Goal: Information Seeking & Learning: Find specific fact

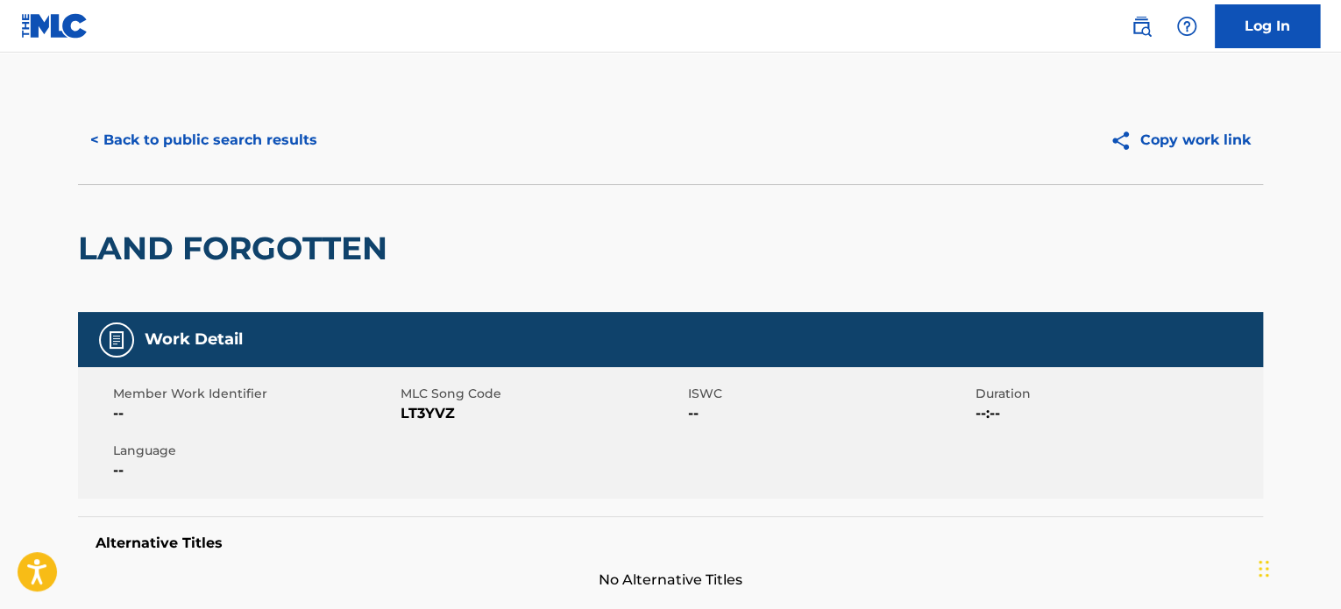
click at [280, 127] on button "< Back to public search results" at bounding box center [204, 140] width 252 height 44
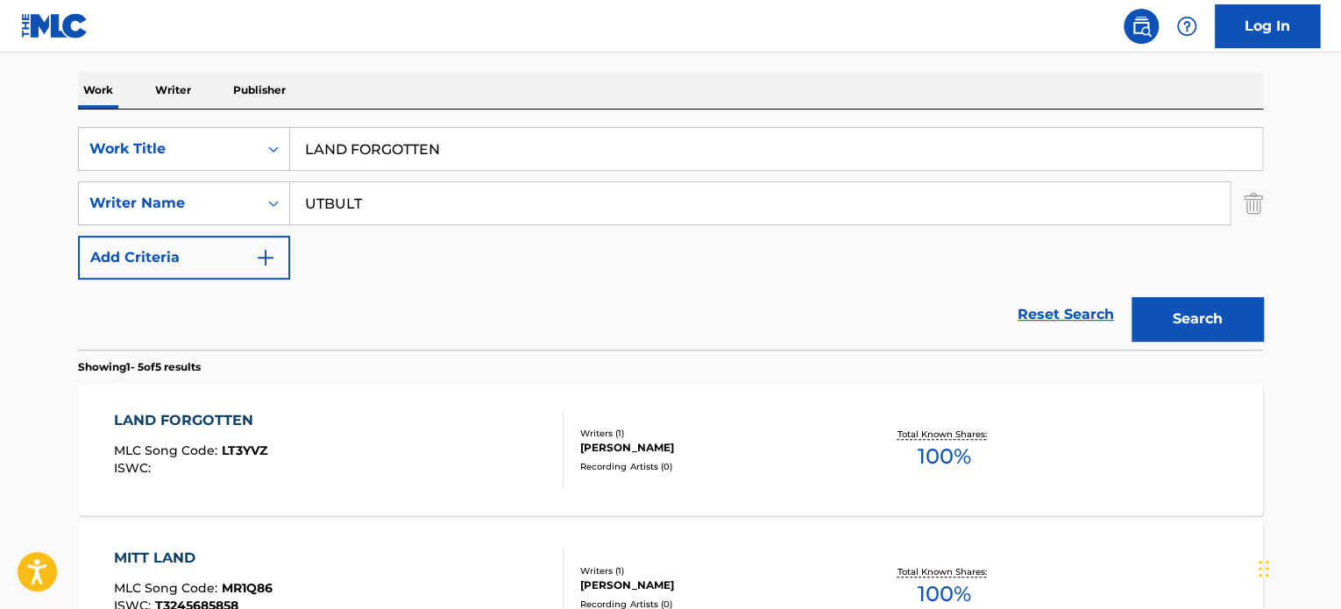
scroll to position [263, 0]
click at [386, 156] on input "LAND FORGOTTEN" at bounding box center [776, 149] width 972 height 42
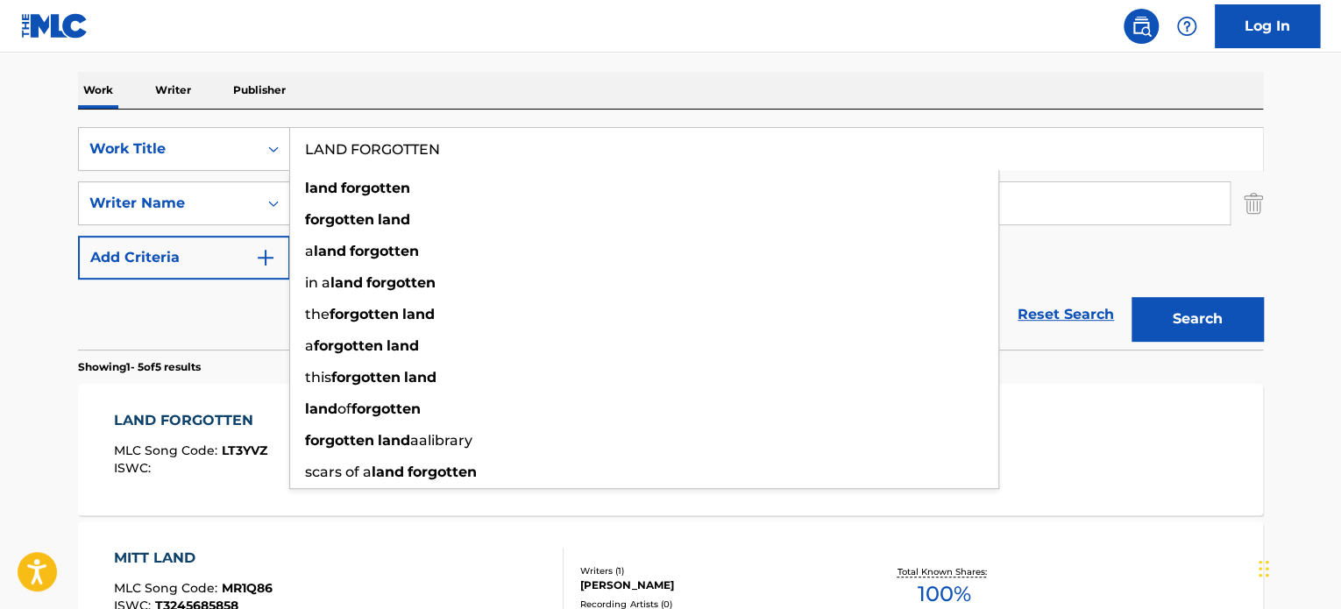
paste input "MOUNTAIN RANGE"
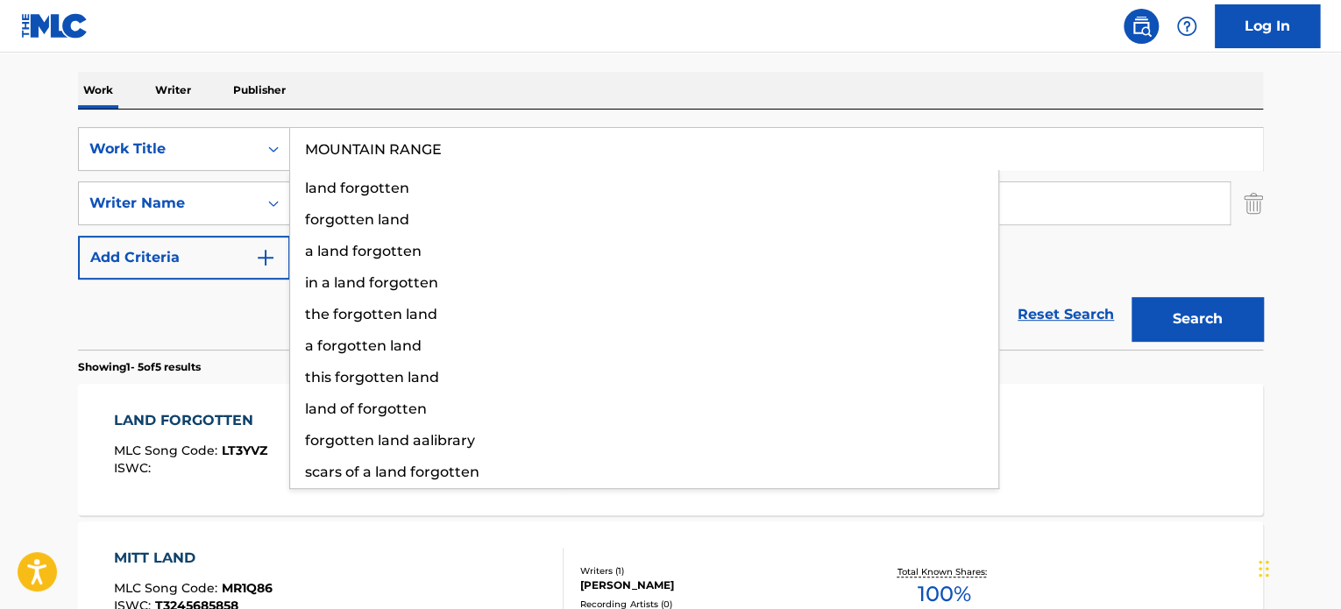
type input "MOUNTAIN RANGE"
click at [248, 322] on div "Reset Search Search" at bounding box center [670, 315] width 1185 height 70
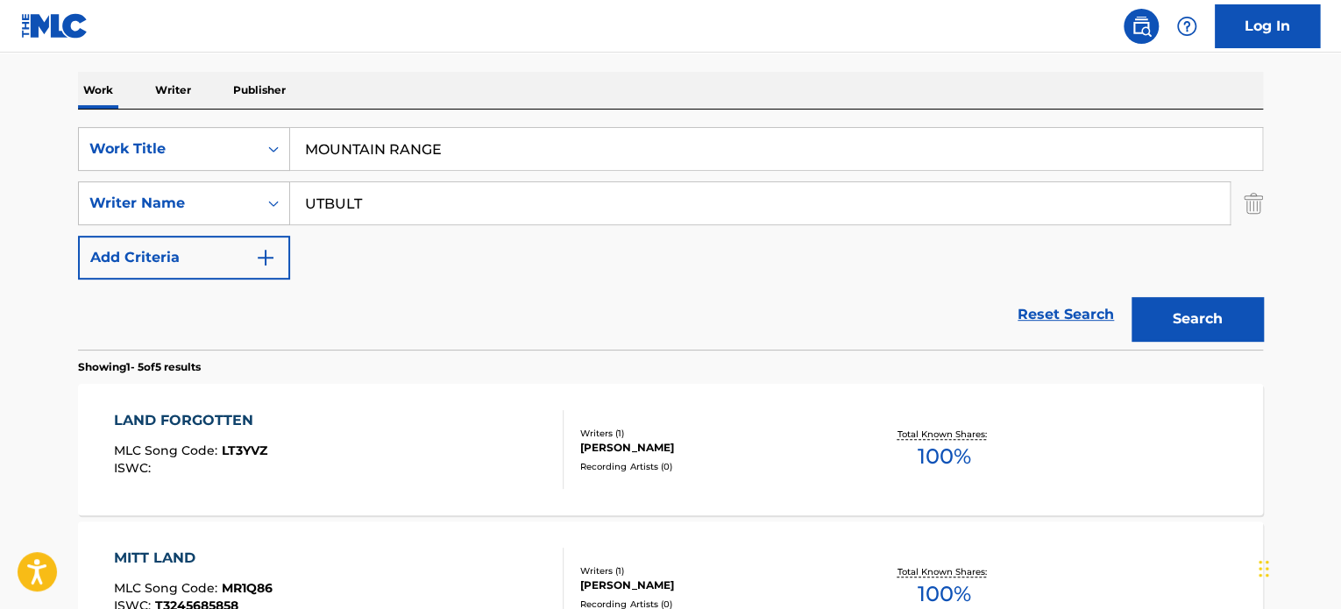
click at [362, 200] on input "UTBULT" at bounding box center [760, 203] width 940 height 42
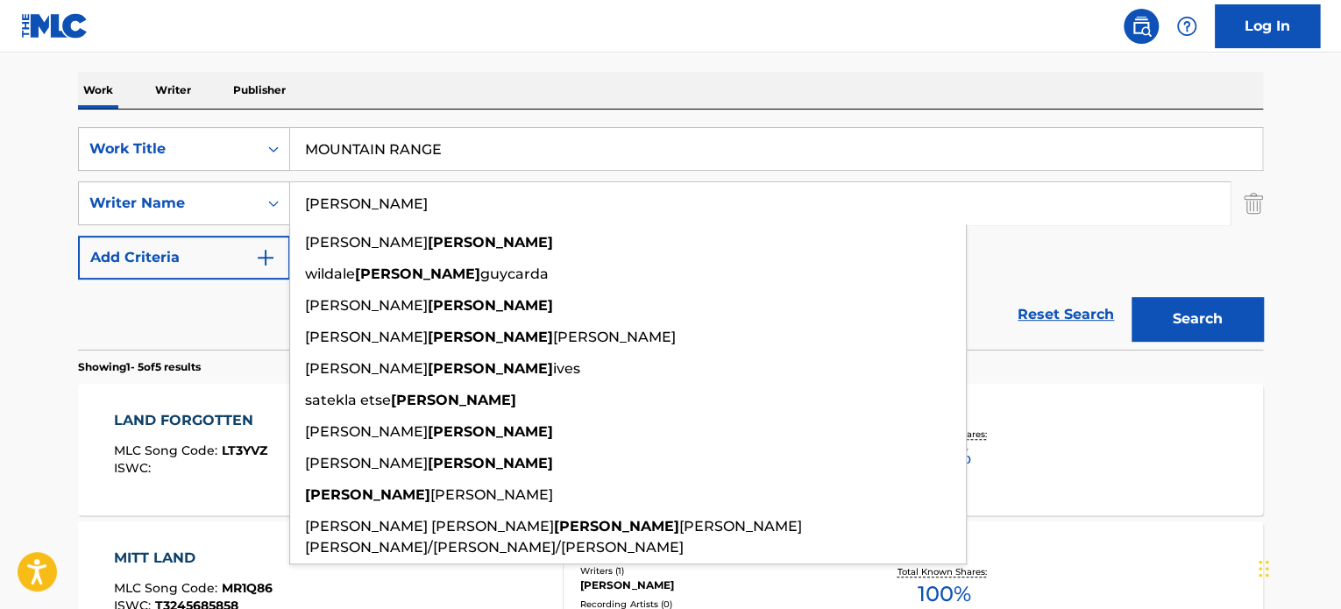
click at [362, 200] on input "[PERSON_NAME]" at bounding box center [760, 203] width 940 height 42
type input "[PERSON_NAME]"
click at [1185, 313] on button "Search" at bounding box center [1197, 319] width 131 height 44
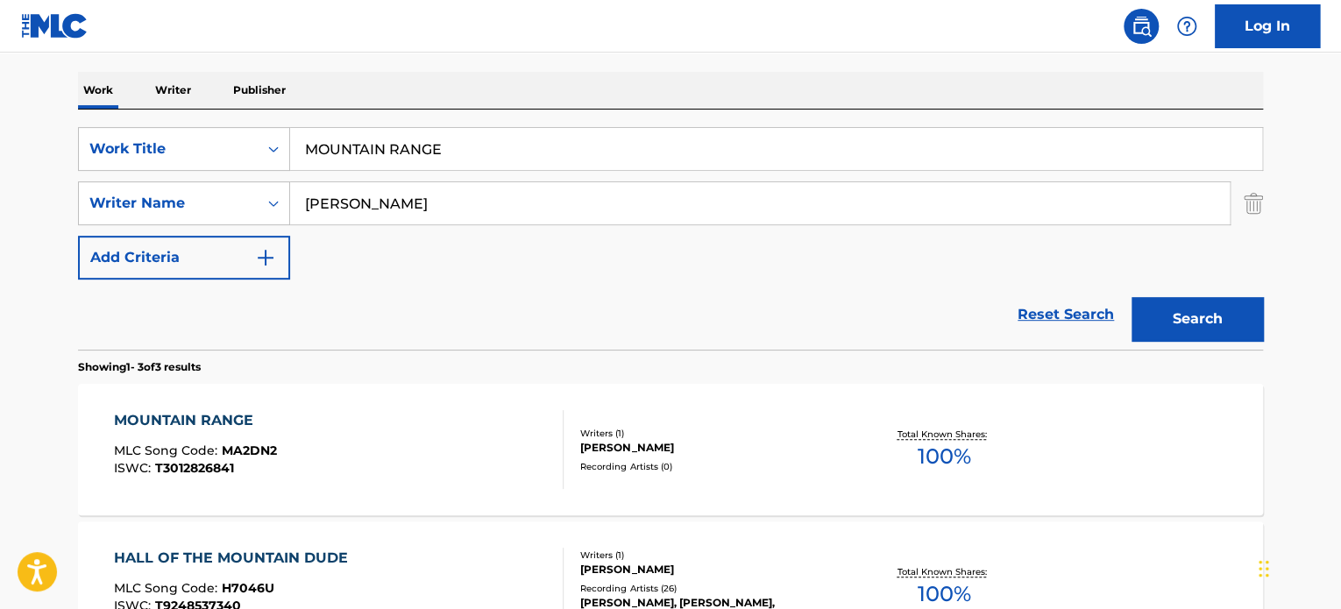
click at [474, 385] on div "MOUNTAIN RANGE MLC Song Code : MA2DN2 ISWC : T3012826841 Writers ( 1 ) [PERSON_…" at bounding box center [670, 449] width 1185 height 131
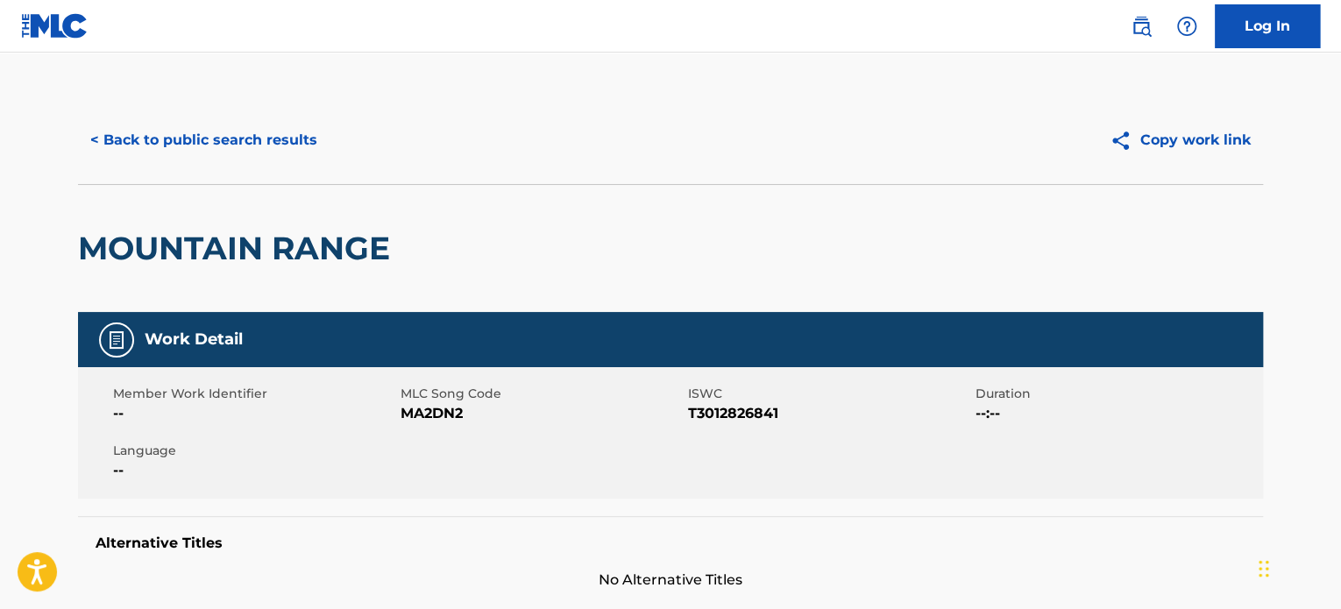
click at [278, 134] on button "< Back to public search results" at bounding box center [204, 140] width 252 height 44
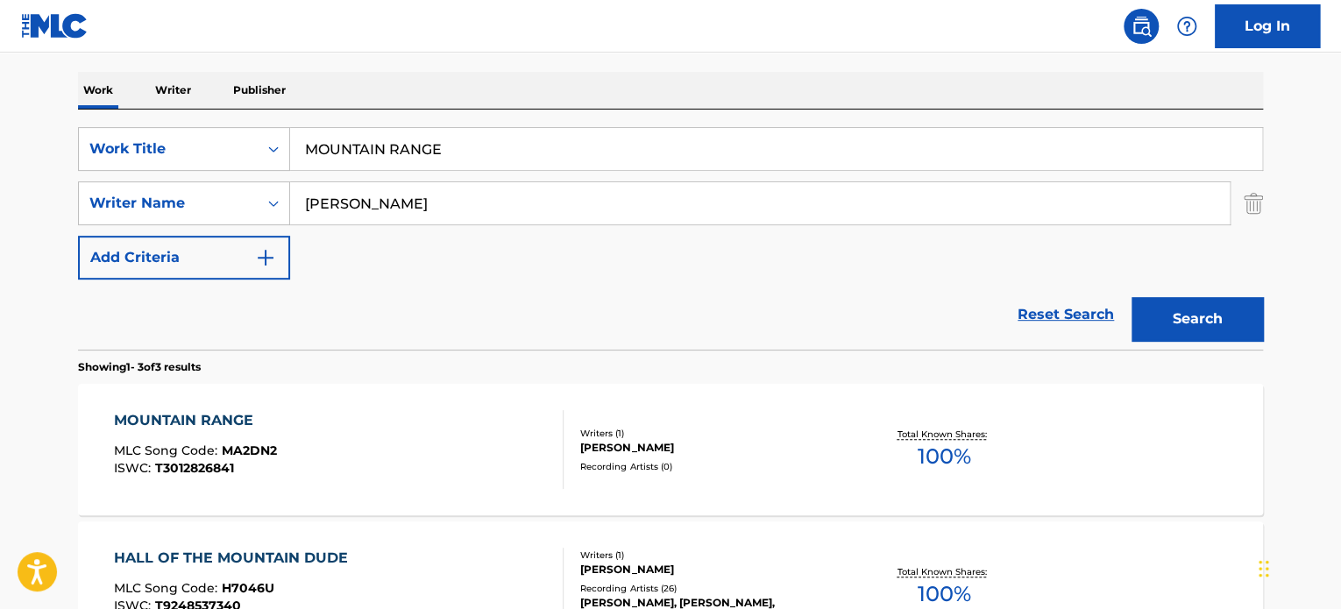
click at [427, 146] on input "MOUNTAIN RANGE" at bounding box center [776, 149] width 972 height 42
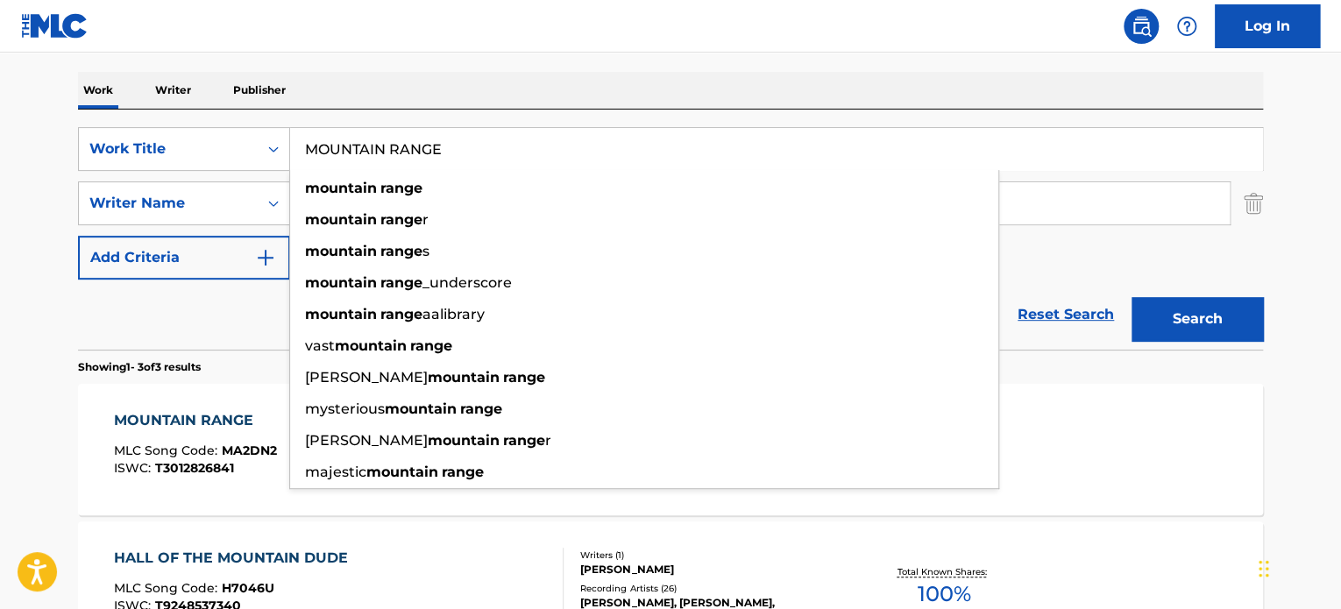
paste input "COPACABANA NIGHTS"
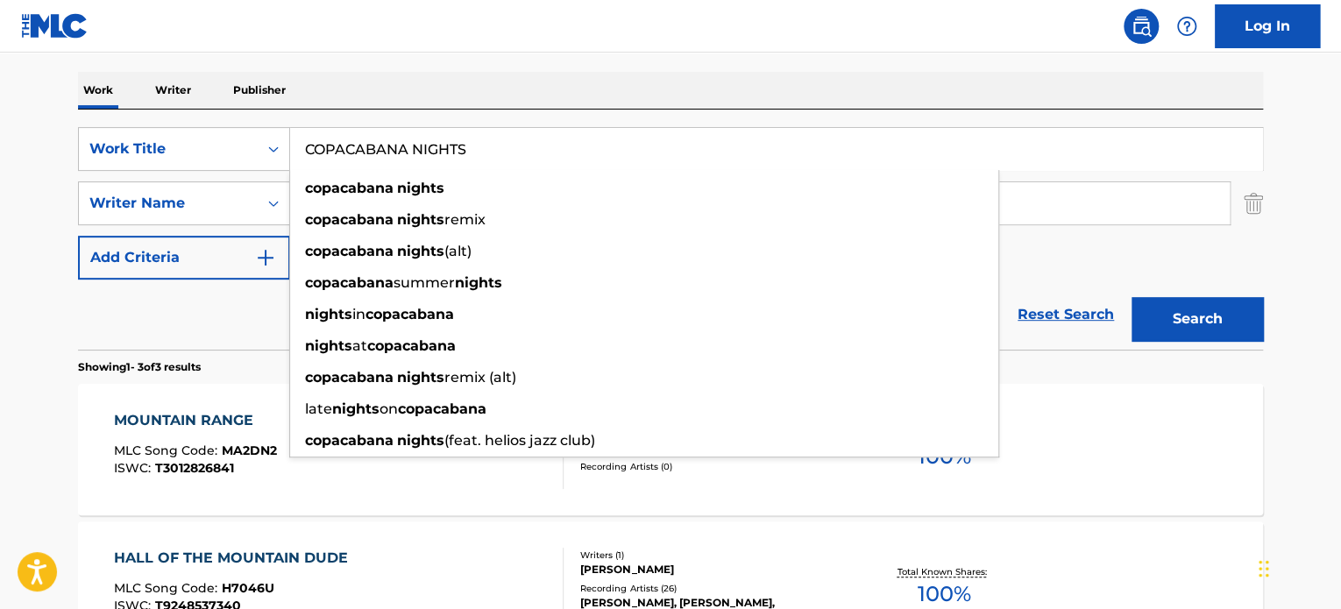
type input "COPACABANA NIGHTS"
drag, startPoint x: 130, startPoint y: 318, endPoint x: 379, endPoint y: 216, distance: 268.9
click at [131, 318] on div "Reset Search Search" at bounding box center [670, 315] width 1185 height 70
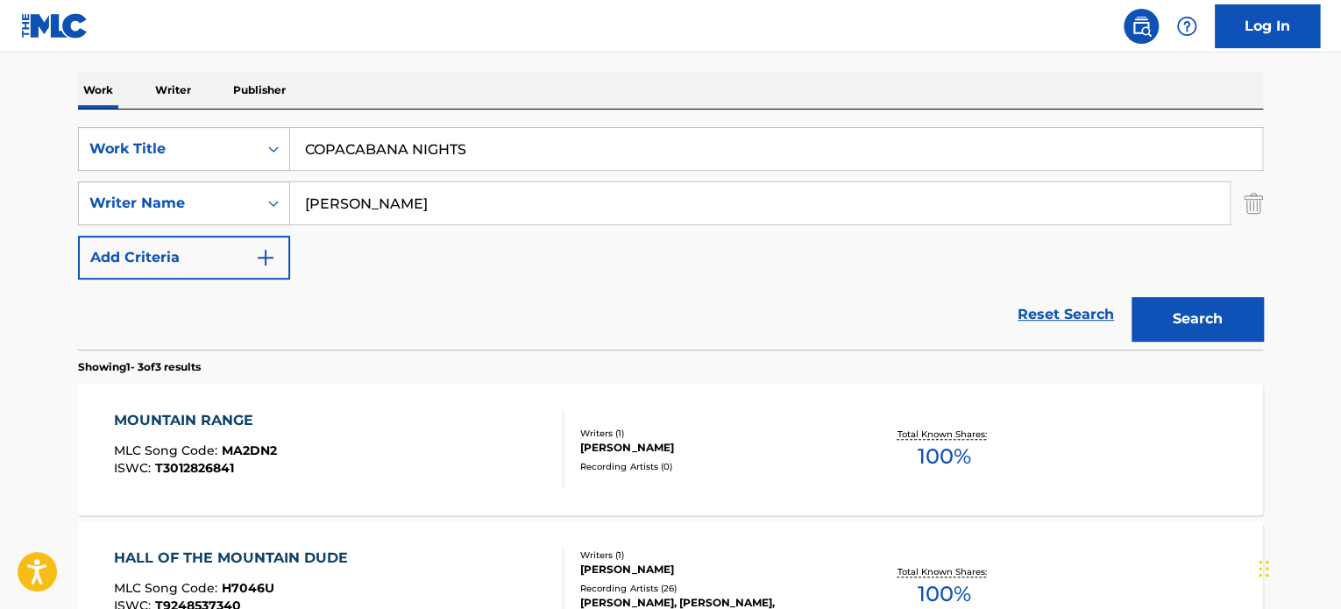
click at [405, 183] on input "[PERSON_NAME]" at bounding box center [760, 203] width 940 height 42
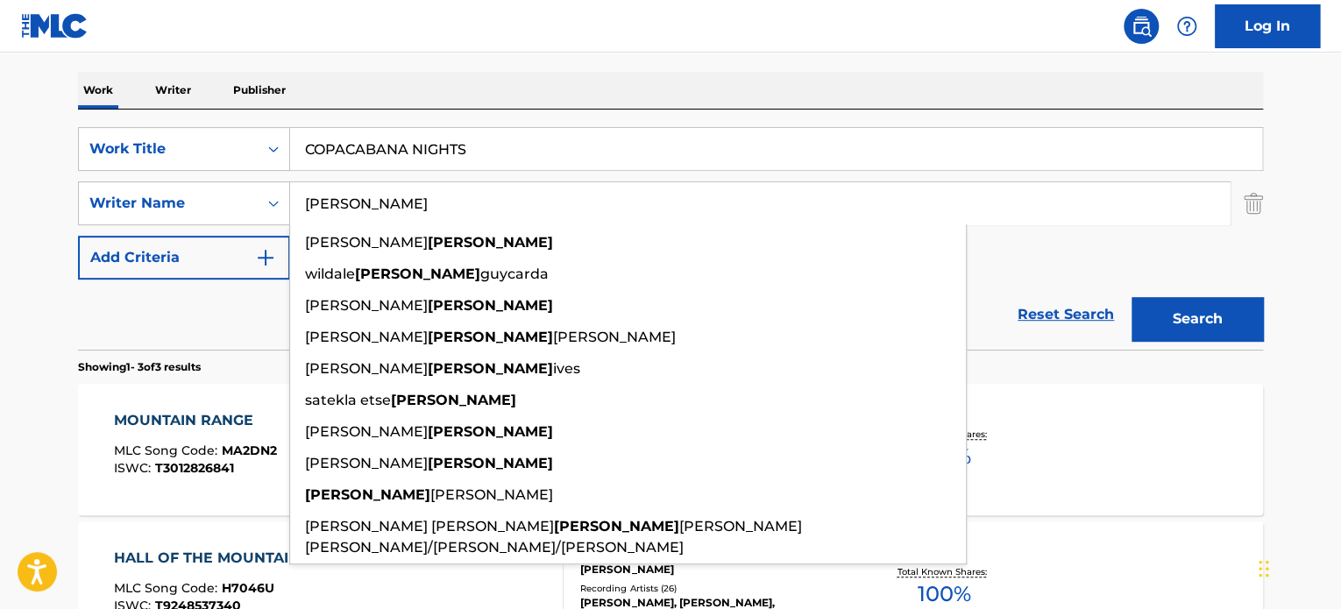
click at [407, 198] on input "[PERSON_NAME]" at bounding box center [760, 203] width 940 height 42
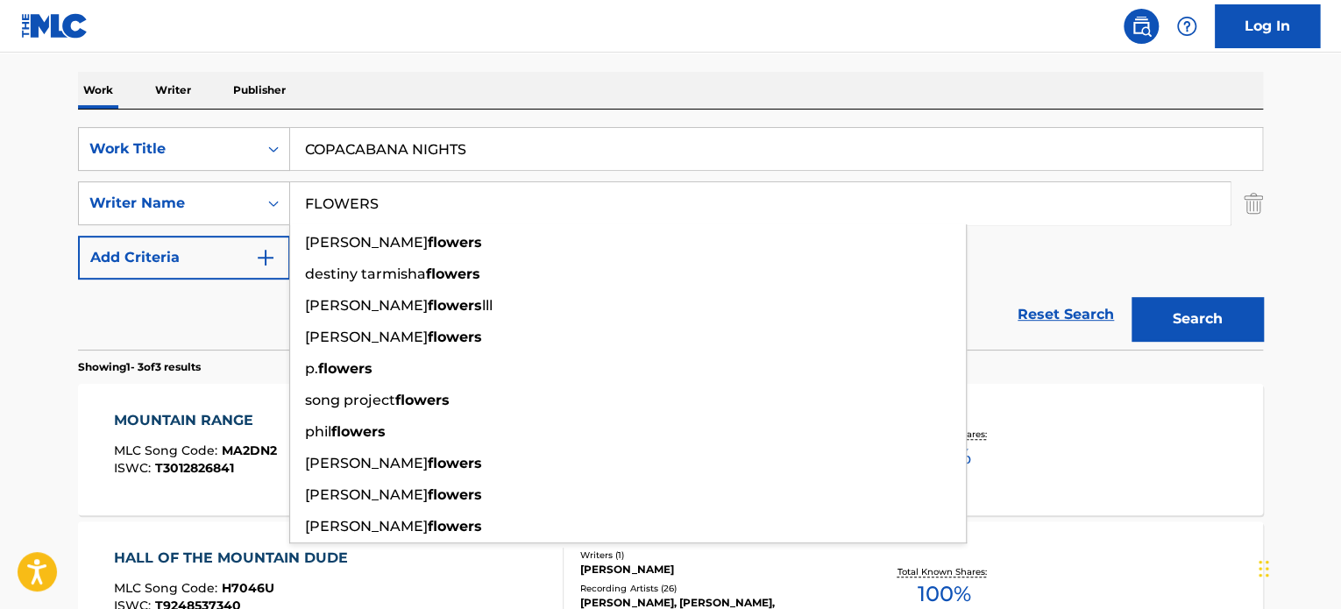
click at [407, 198] on input "FLOWERS" at bounding box center [760, 203] width 940 height 42
type input "FLOWERS"
drag, startPoint x: 1168, startPoint y: 315, endPoint x: 1159, endPoint y: 308, distance: 11.9
click at [1167, 315] on button "Search" at bounding box center [1197, 319] width 131 height 44
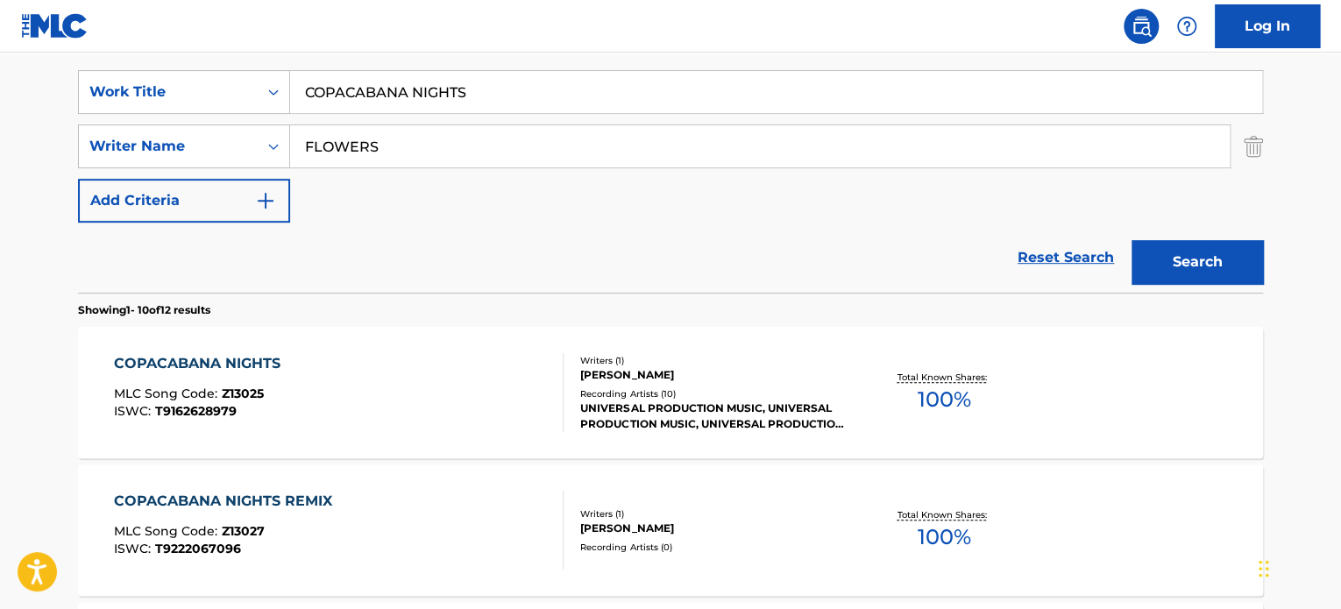
scroll to position [351, 0]
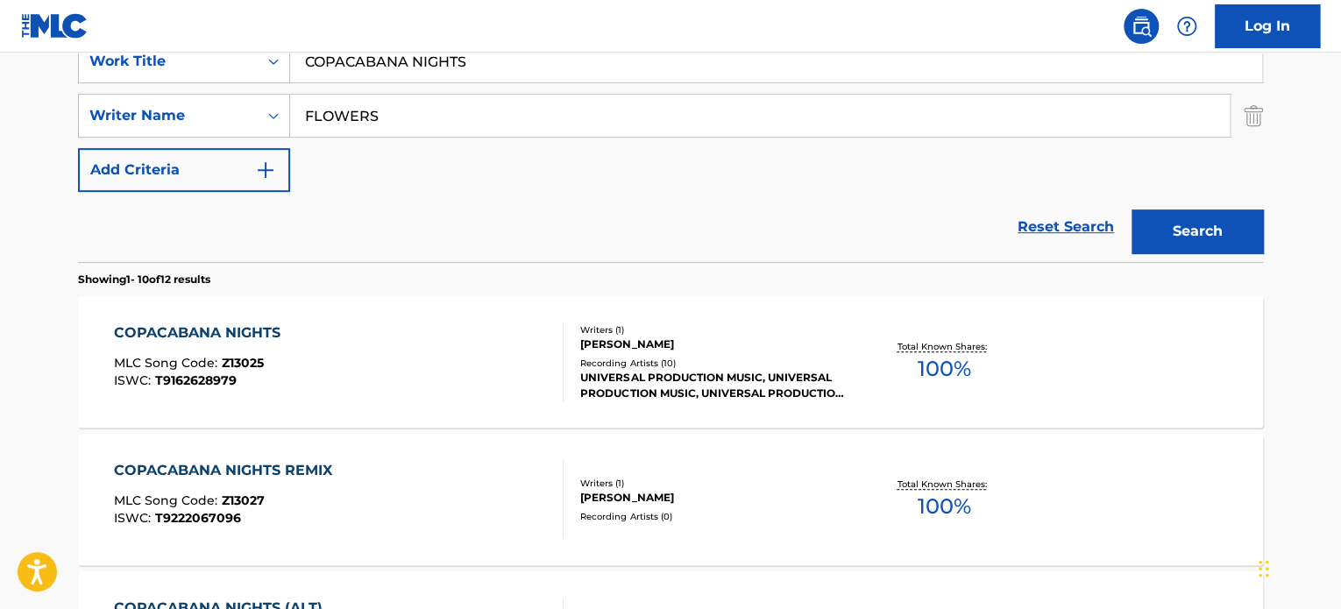
click at [500, 324] on div "COPACABANA NIGHTS MLC Song Code : Z13025 ISWC : T9162628979" at bounding box center [339, 362] width 451 height 79
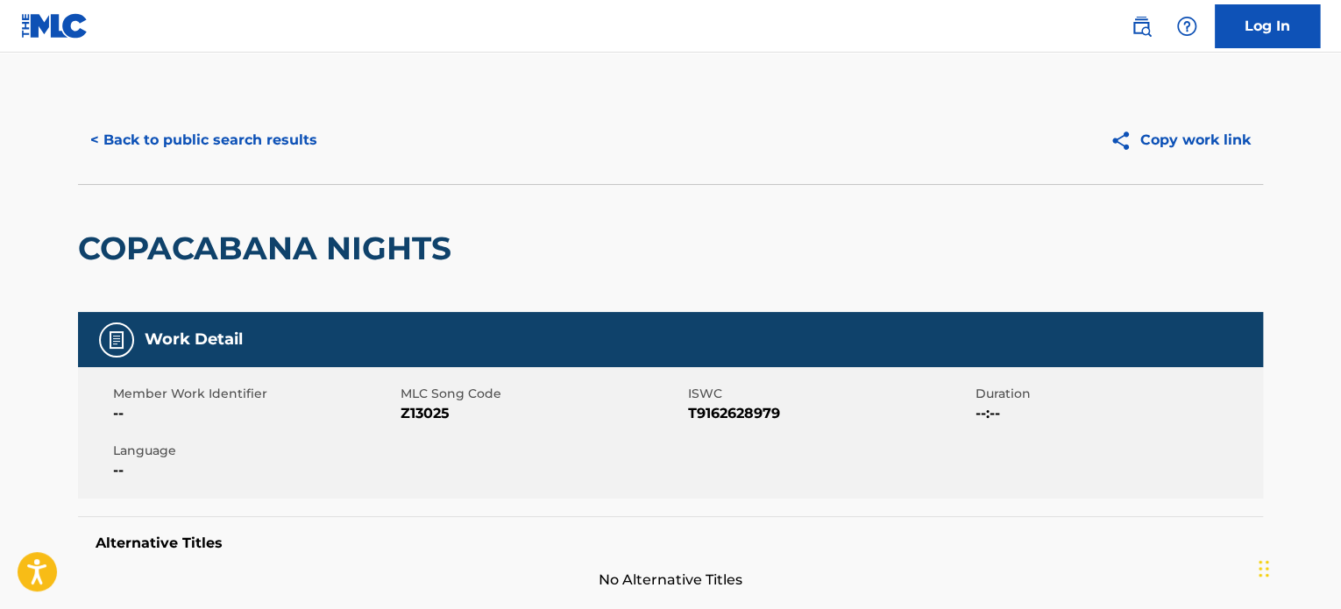
click at [265, 133] on button "< Back to public search results" at bounding box center [204, 140] width 252 height 44
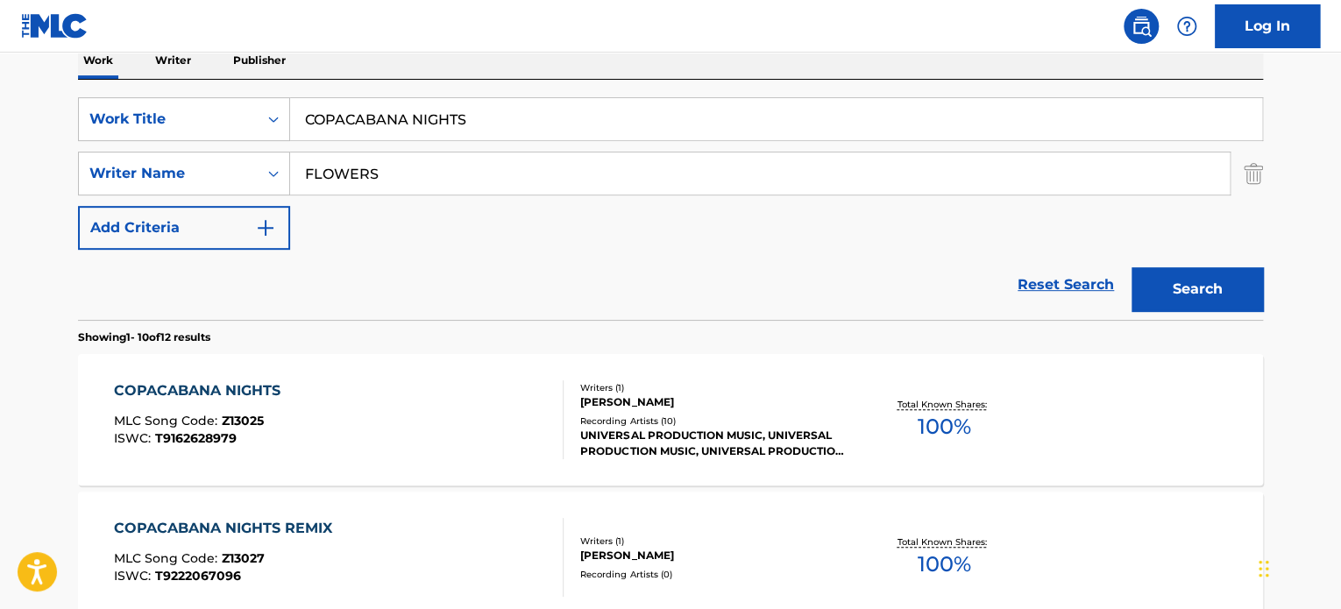
scroll to position [263, 0]
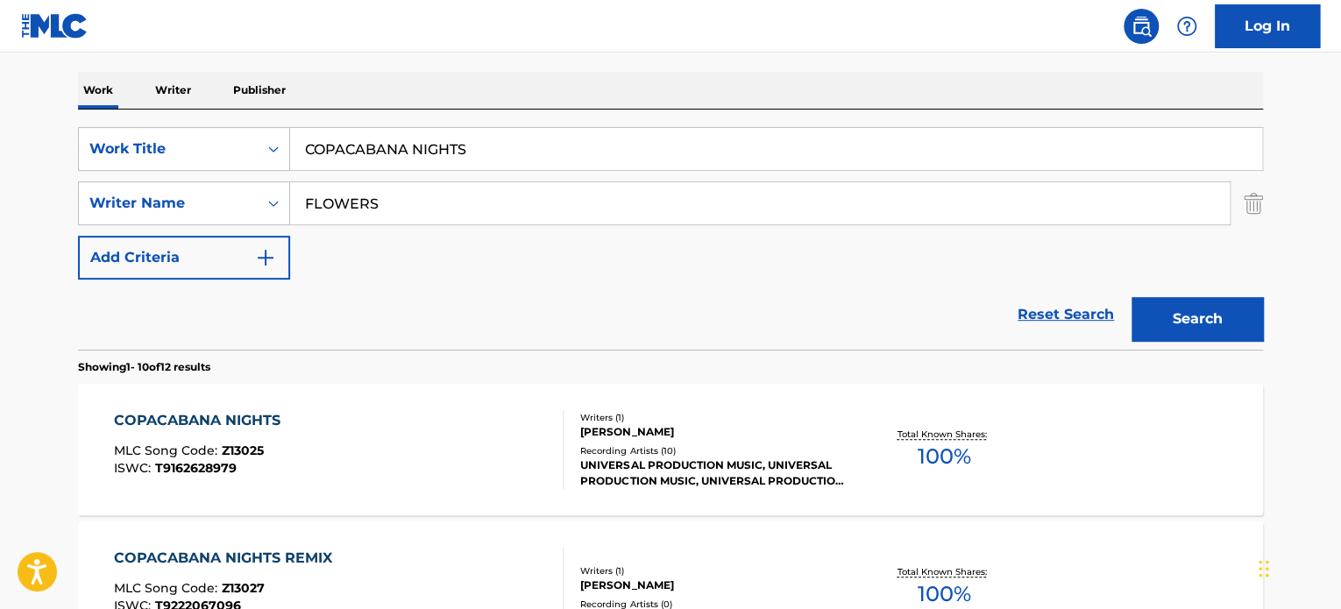
click at [379, 149] on input "COPACABANA NIGHTS" at bounding box center [776, 149] width 972 height 42
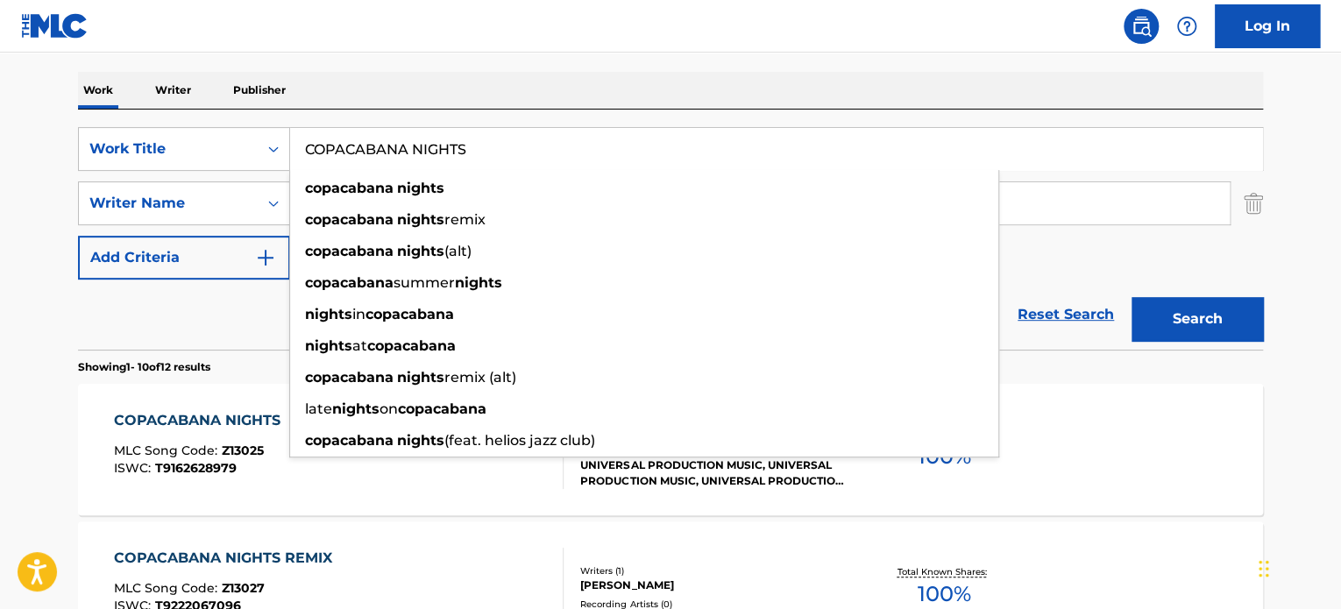
paste input "EVENING CAMP"
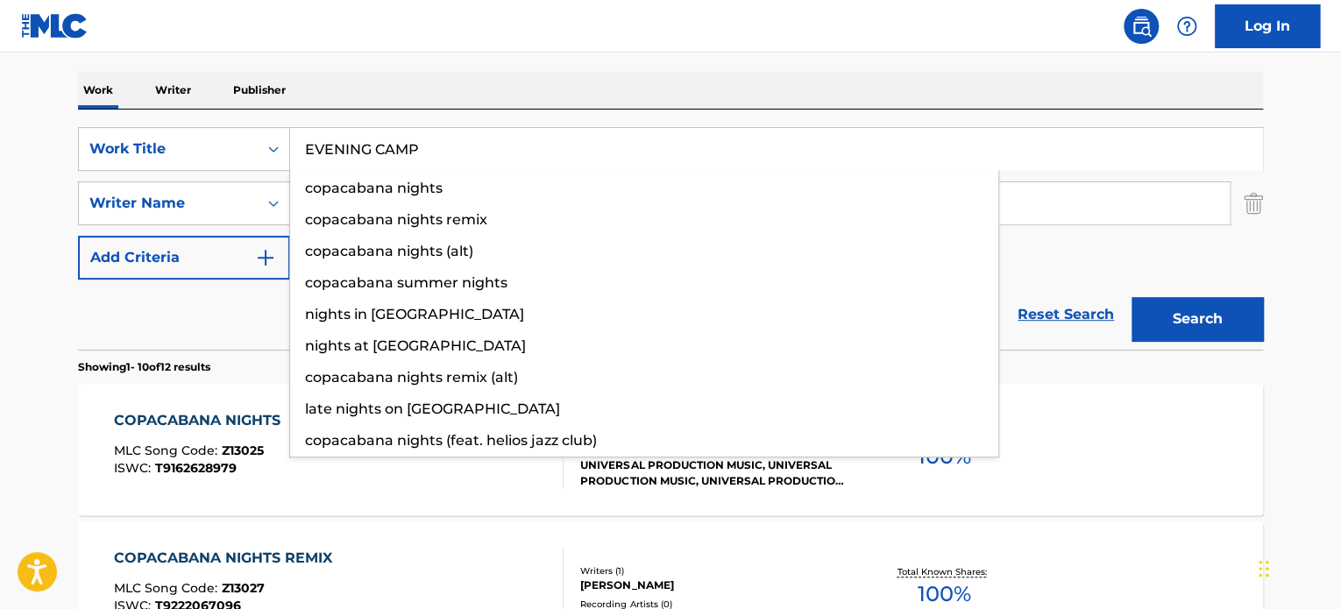
type input "EVENING CAMP"
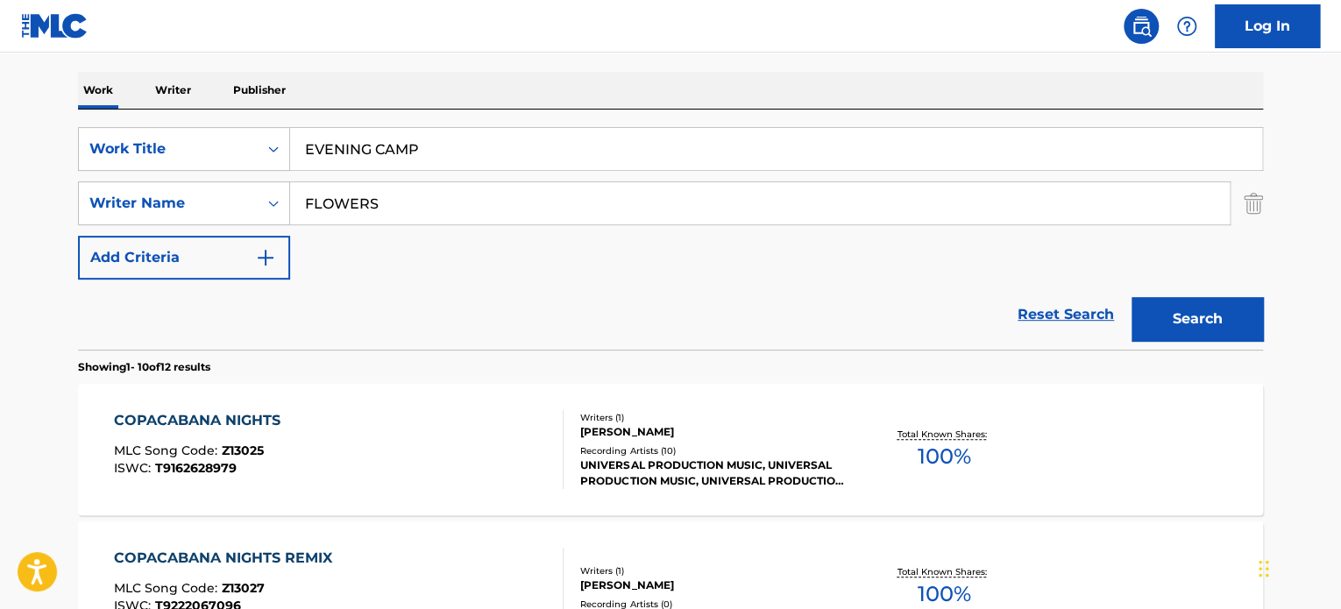
click at [231, 304] on div "Reset Search Search" at bounding box center [670, 315] width 1185 height 70
click at [383, 202] on input "FLOWERS" at bounding box center [760, 203] width 940 height 42
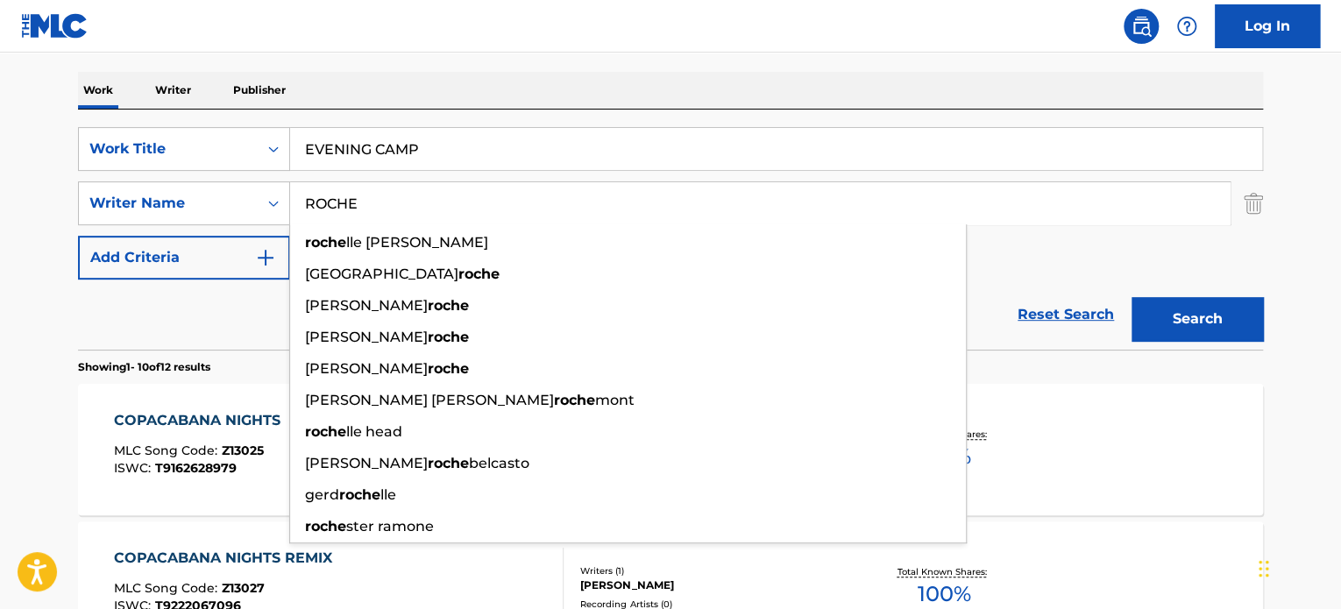
click at [383, 202] on input "ROCHE" at bounding box center [760, 203] width 940 height 42
type input "ROCHE"
click at [1217, 318] on button "Search" at bounding box center [1197, 319] width 131 height 44
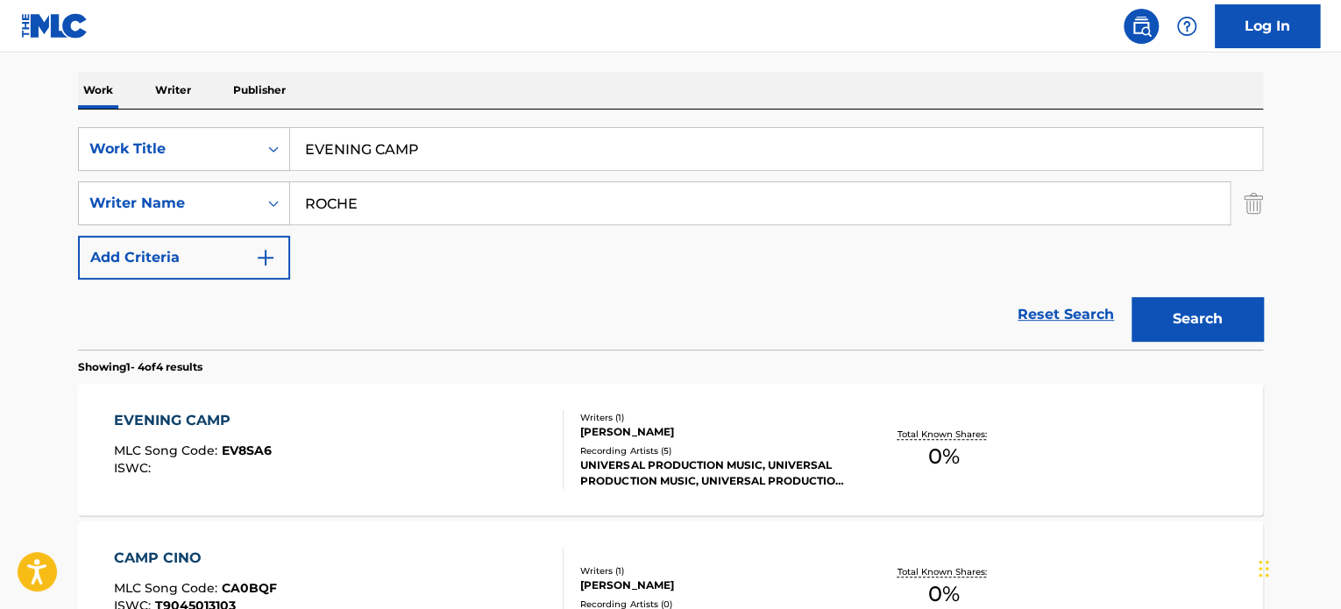
scroll to position [351, 0]
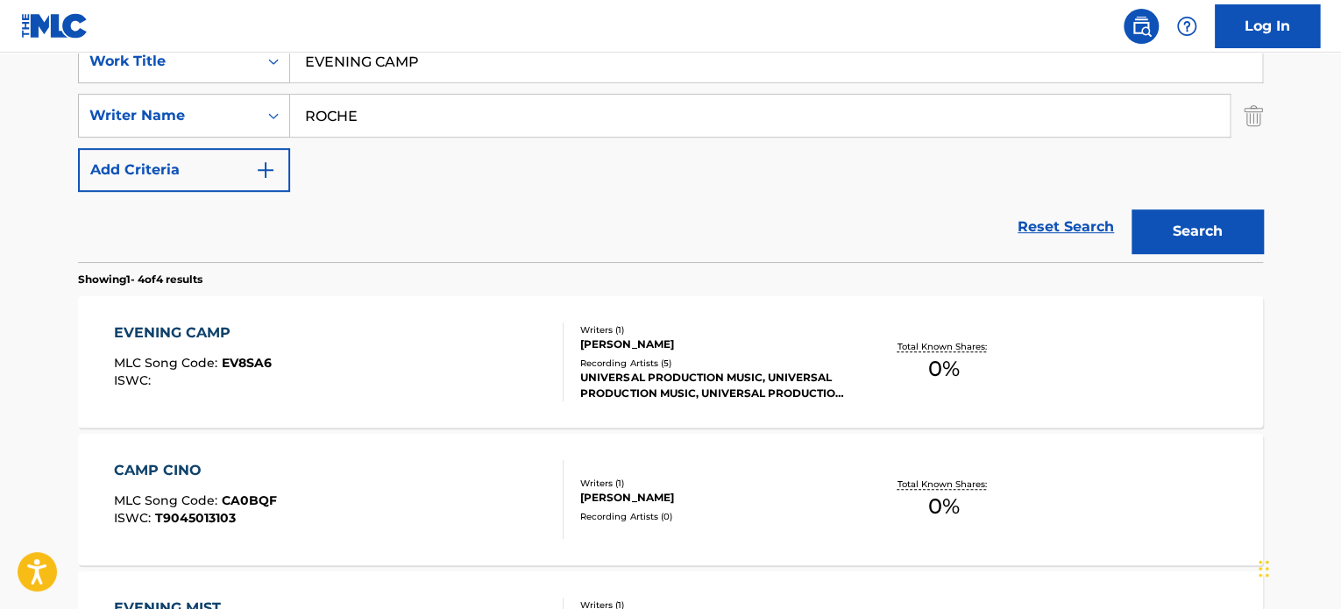
click at [456, 351] on div "EVENING CAMP MLC Song Code : EV8SA6 ISWC :" at bounding box center [339, 362] width 451 height 79
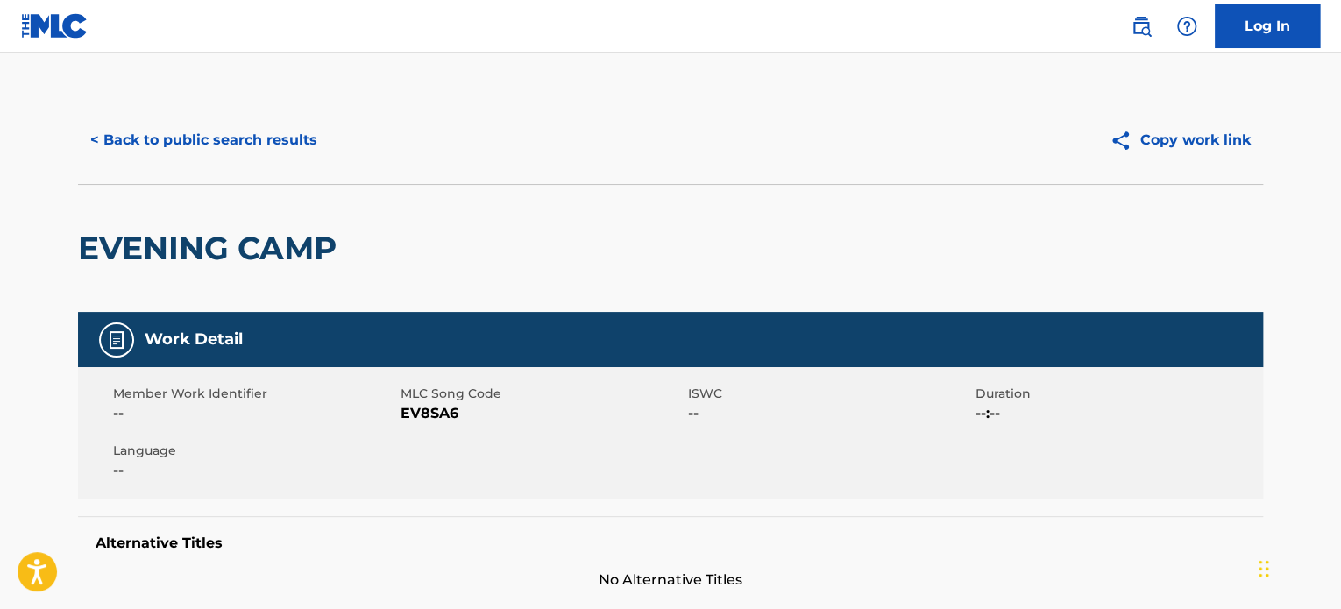
click at [277, 126] on button "< Back to public search results" at bounding box center [204, 140] width 252 height 44
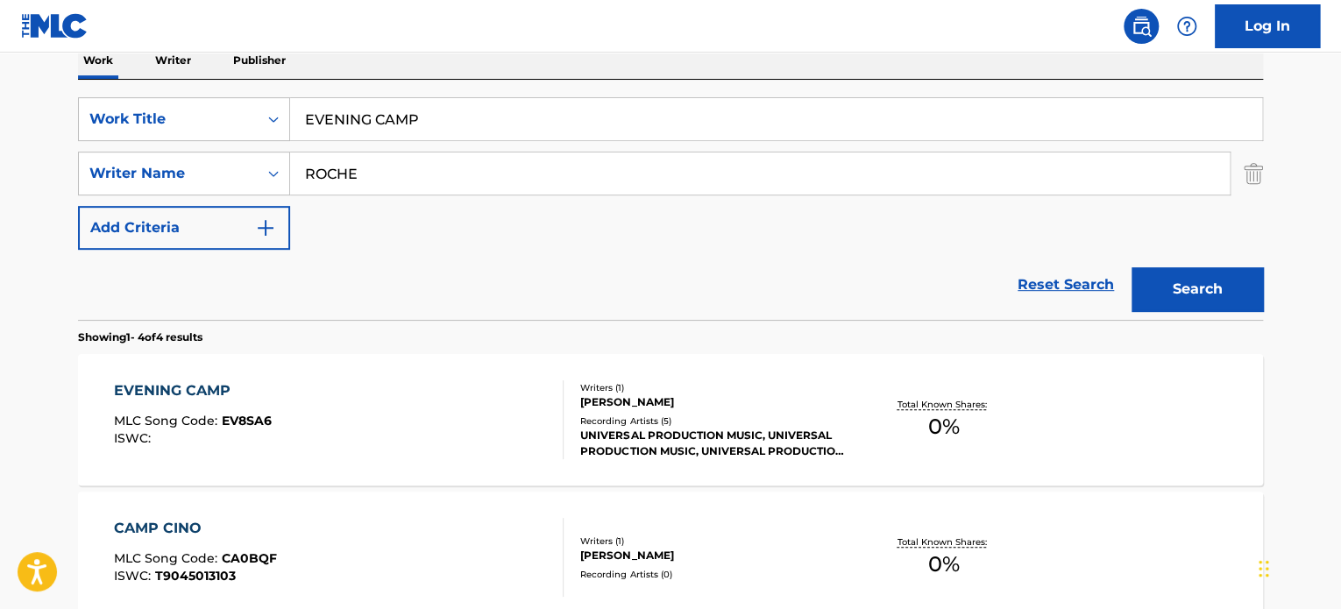
scroll to position [263, 0]
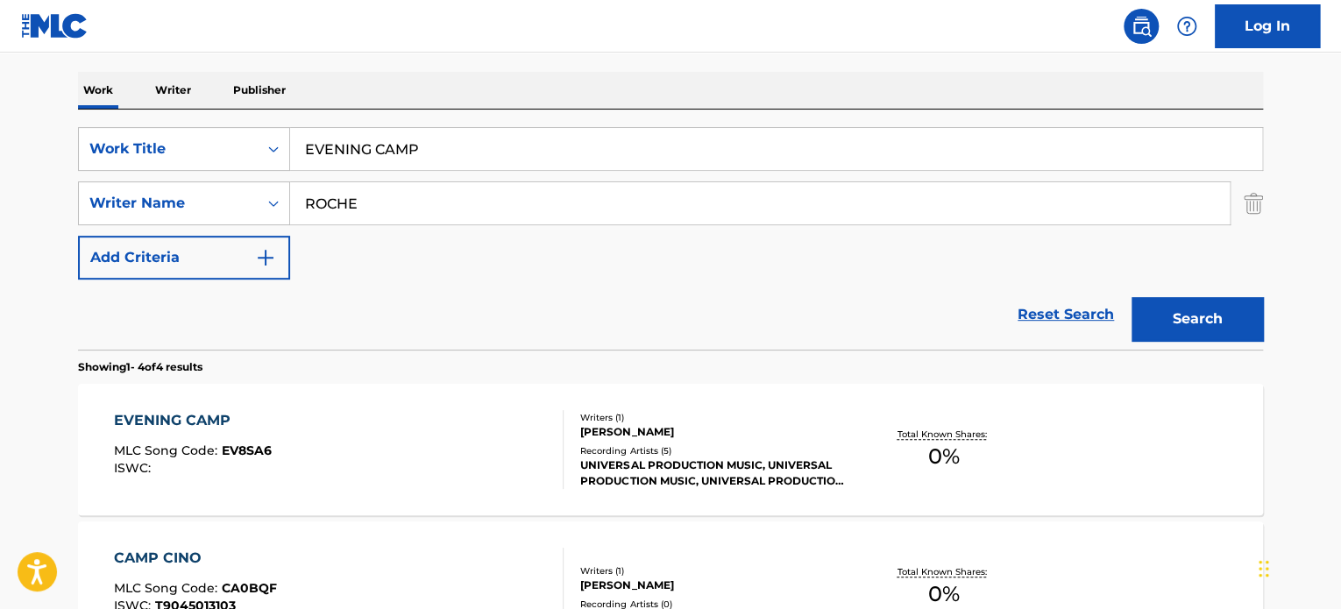
click at [425, 156] on input "EVENING CAMP" at bounding box center [776, 149] width 972 height 42
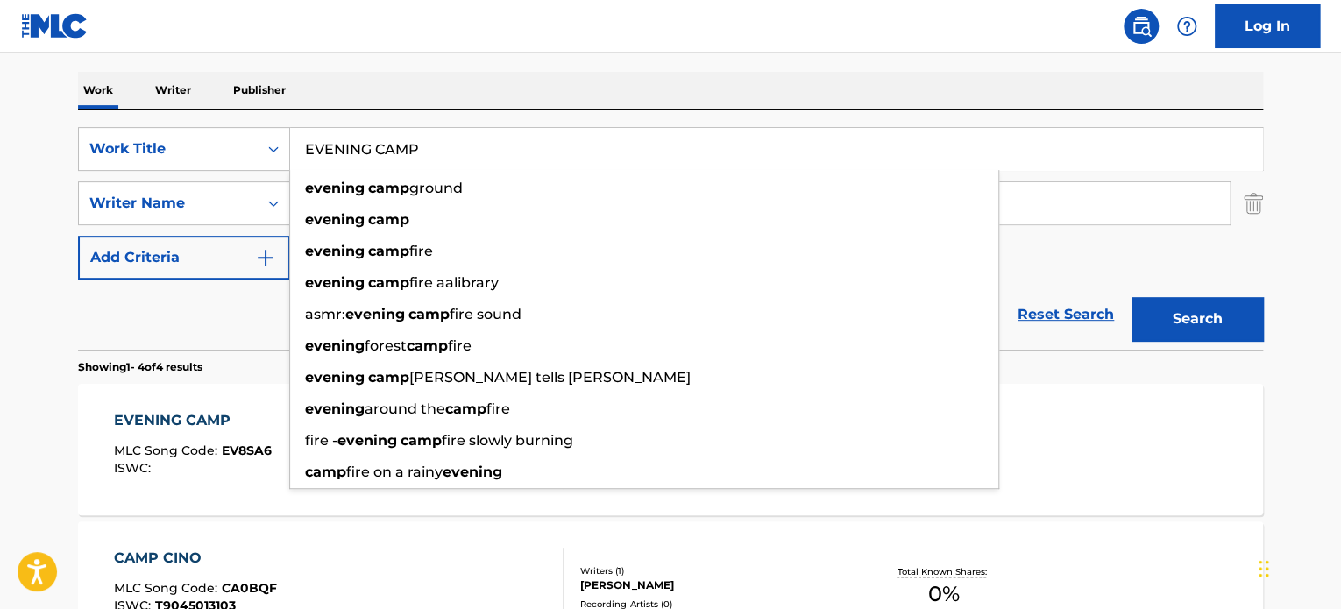
paste input "TRU"
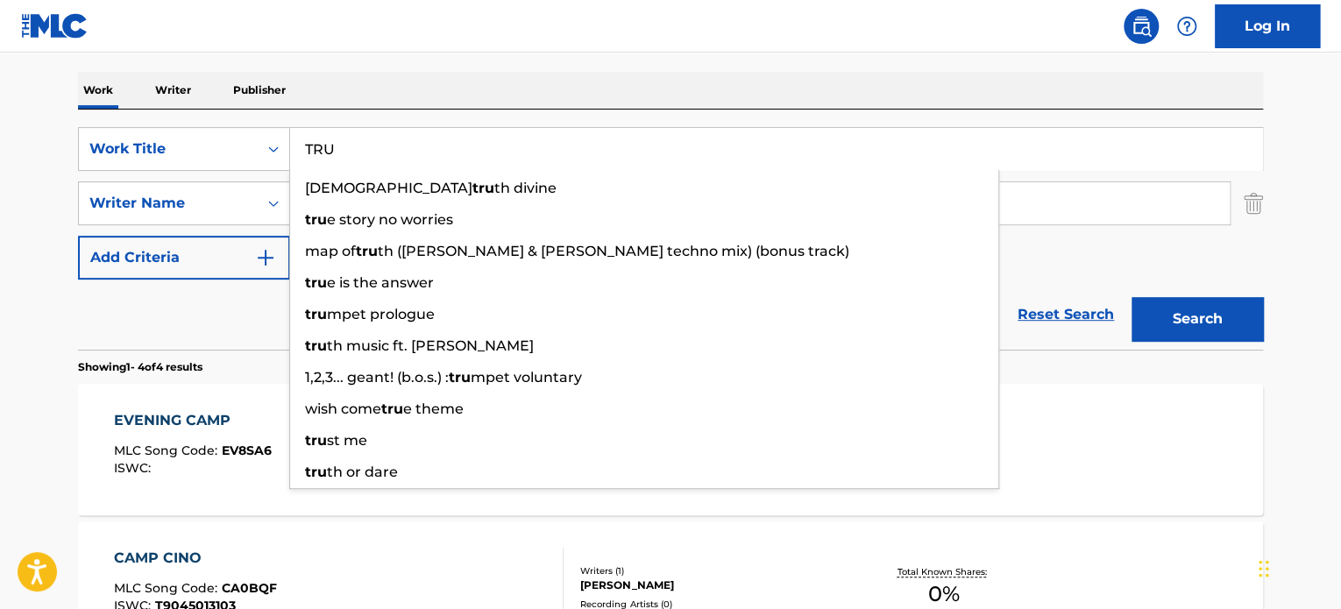
type input "TRU"
click at [243, 328] on div "Reset Search Search" at bounding box center [670, 315] width 1185 height 70
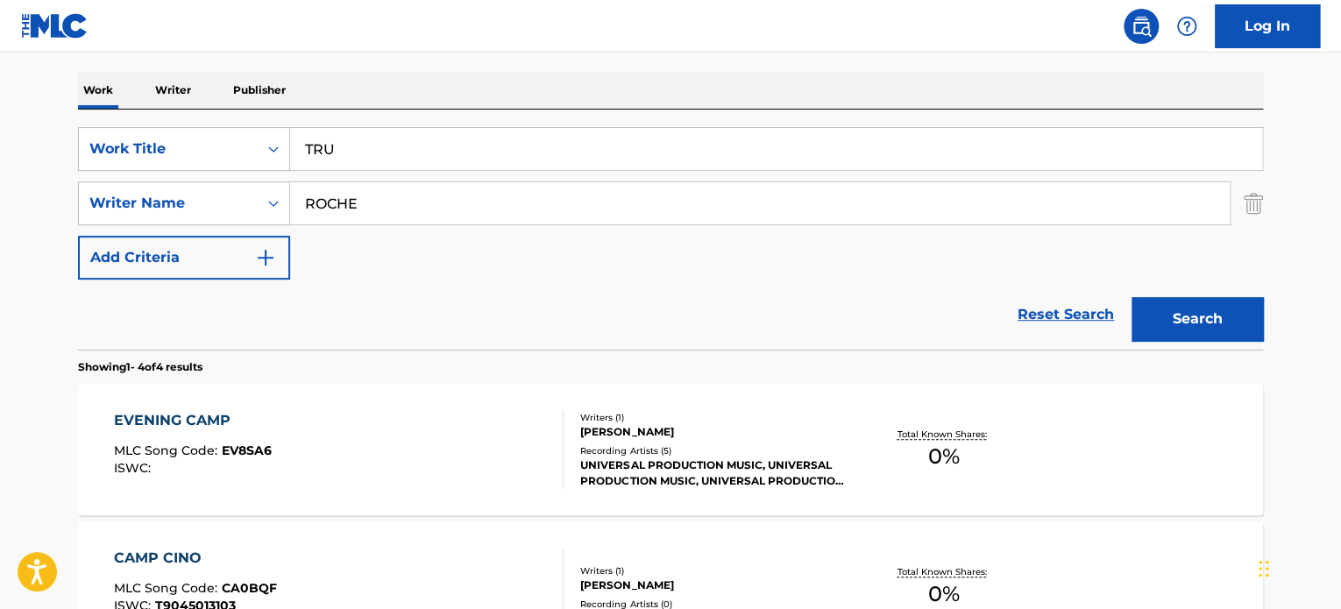
click at [369, 204] on input "ROCHE" at bounding box center [760, 203] width 940 height 42
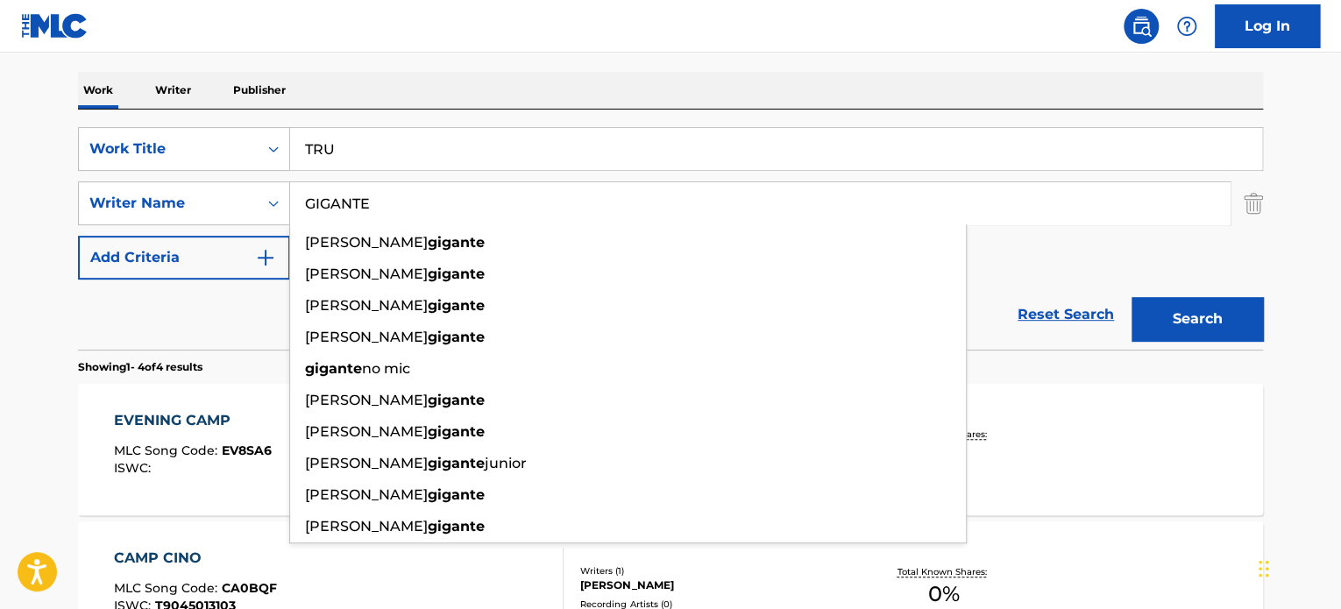
click at [369, 204] on input "GIGANTE" at bounding box center [760, 203] width 940 height 42
type input "GIGANTE"
click at [1157, 302] on button "Search" at bounding box center [1197, 319] width 131 height 44
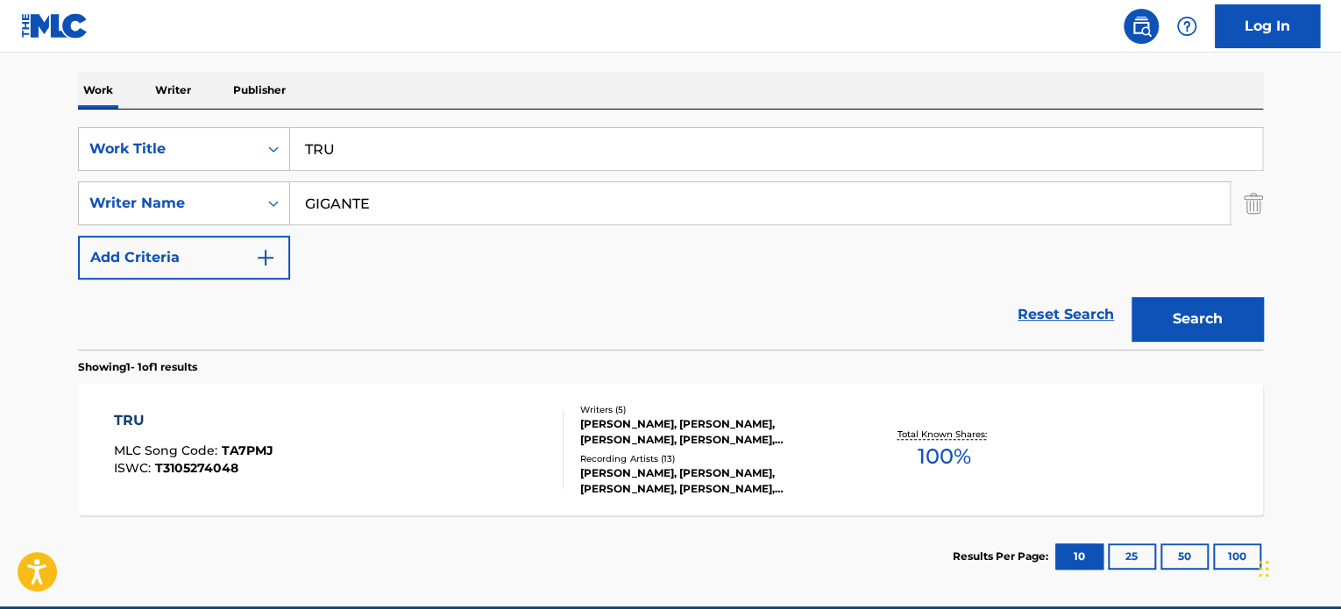
click at [399, 395] on div "TRU MLC Song Code : TA7PMJ ISWC : T3105274048 Writers ( 5 ) [PERSON_NAME], [PER…" at bounding box center [670, 449] width 1185 height 131
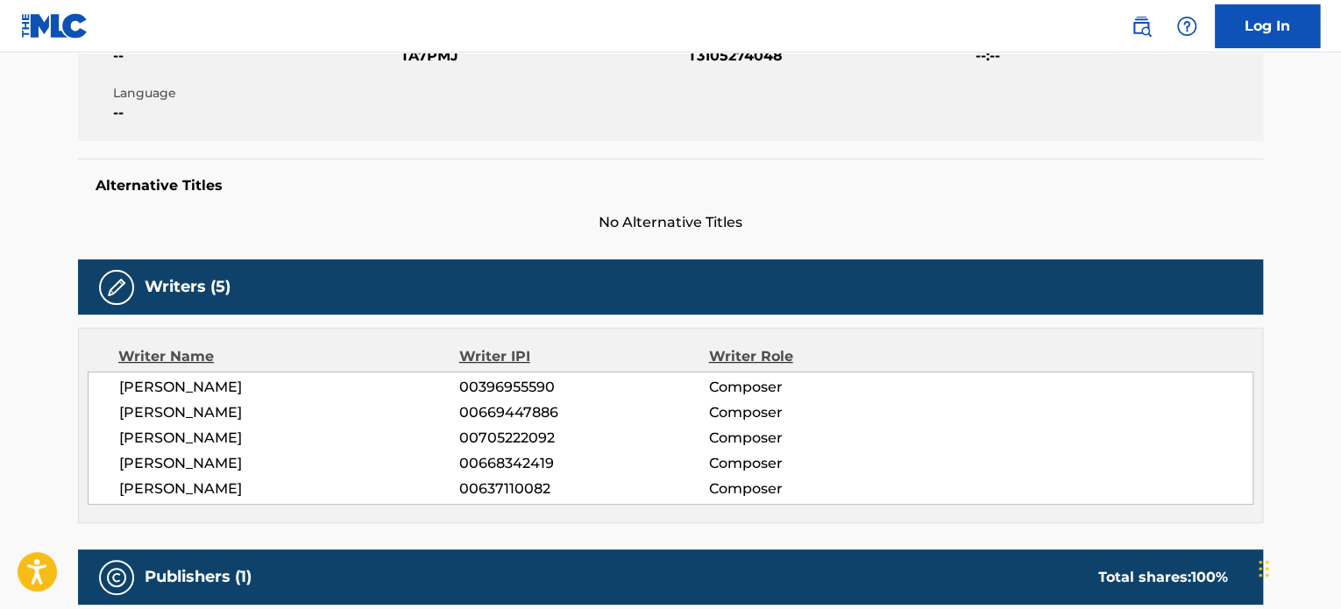
scroll to position [263, 0]
